Goal: Task Accomplishment & Management: Use online tool/utility

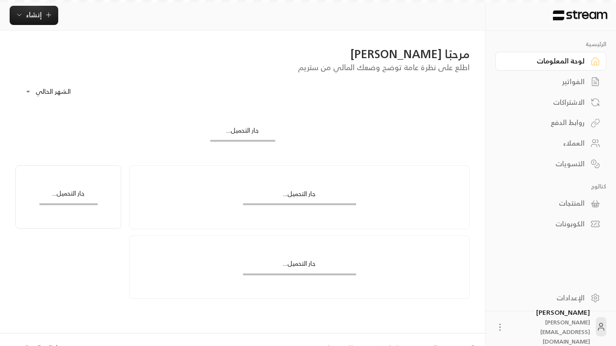
click at [47, 345] on div "English" at bounding box center [49, 348] width 22 height 10
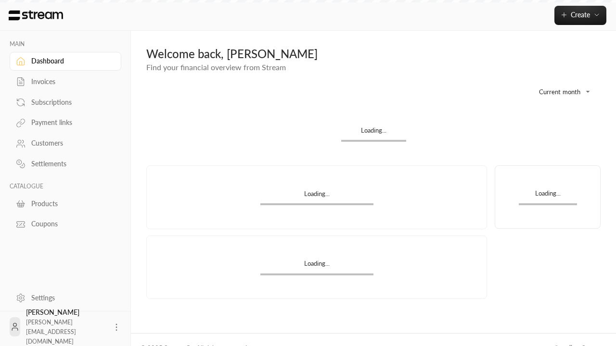
click at [64, 203] on div "Products" at bounding box center [70, 204] width 78 height 10
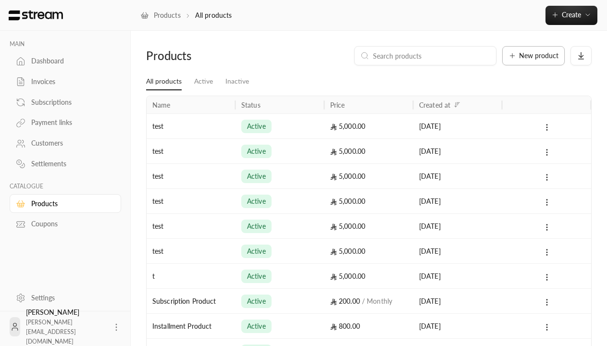
click at [534, 56] on span "New product" at bounding box center [538, 55] width 39 height 7
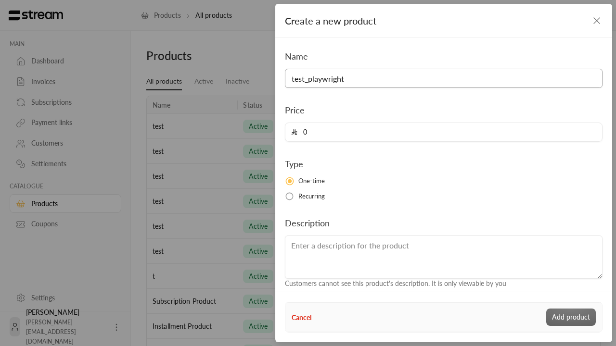
type input "test_playwright"
type input "5000"
click at [571, 317] on button "Add product" at bounding box center [571, 317] width 50 height 17
